Goal: Task Accomplishment & Management: Use online tool/utility

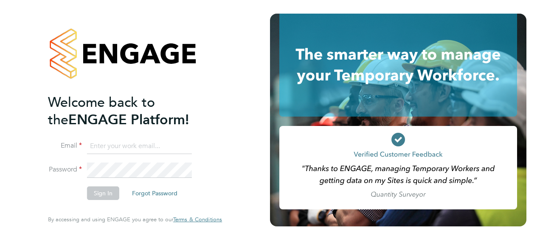
type input "mark.bonello@vistry.co.uk"
click at [117, 194] on button "Sign In" at bounding box center [103, 193] width 32 height 14
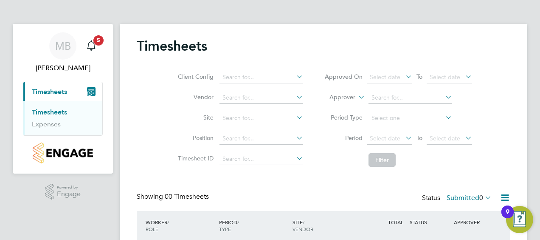
click at [42, 113] on link "Timesheets" at bounding box center [49, 112] width 35 height 8
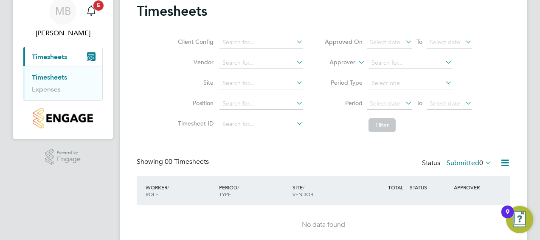
scroll to position [70, 0]
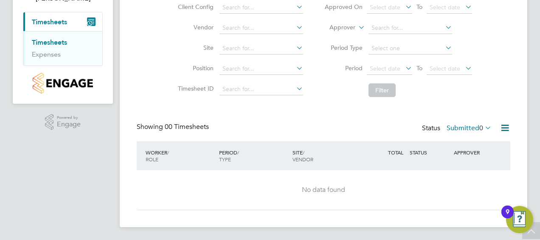
click at [57, 43] on link "Timesheets" at bounding box center [49, 42] width 35 height 8
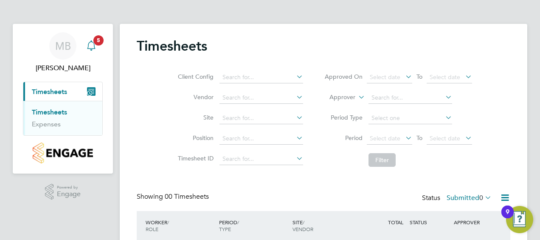
click at [88, 44] on icon "Main navigation" at bounding box center [91, 44] width 8 height 8
